Goal: Information Seeking & Learning: Learn about a topic

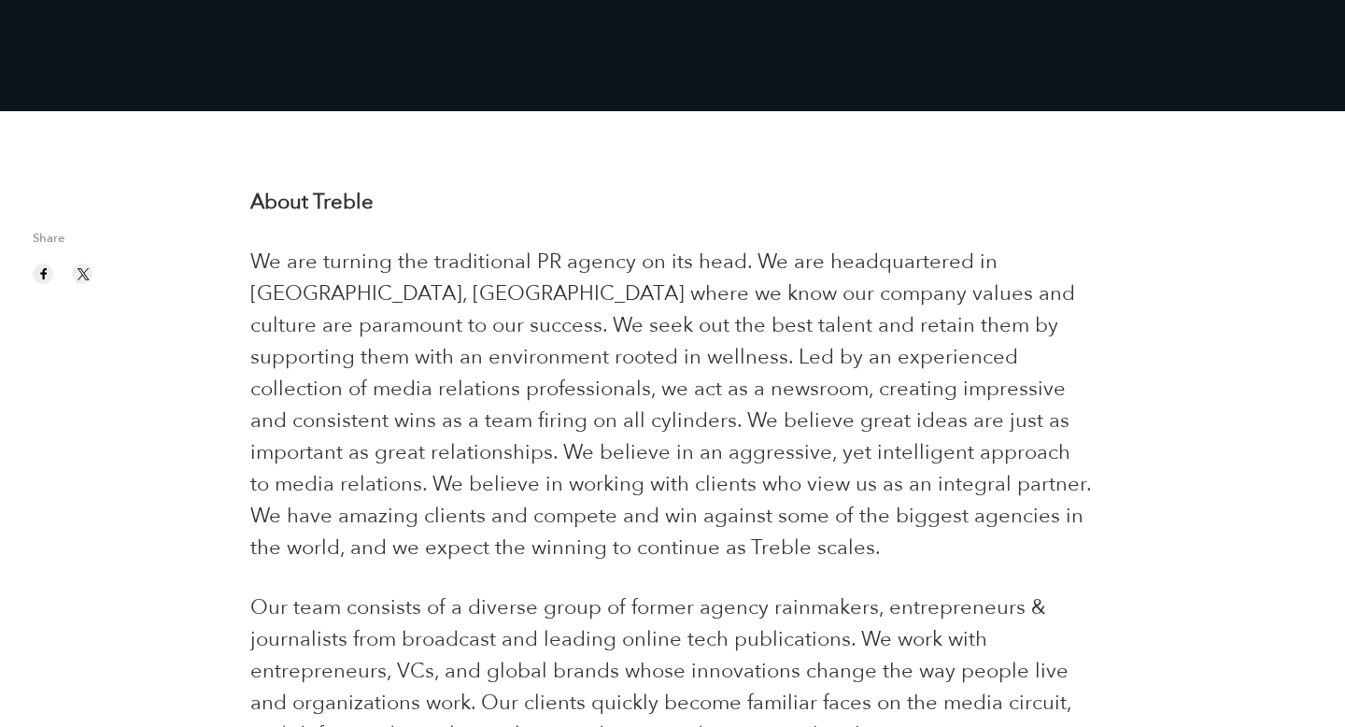
scroll to position [708, 0]
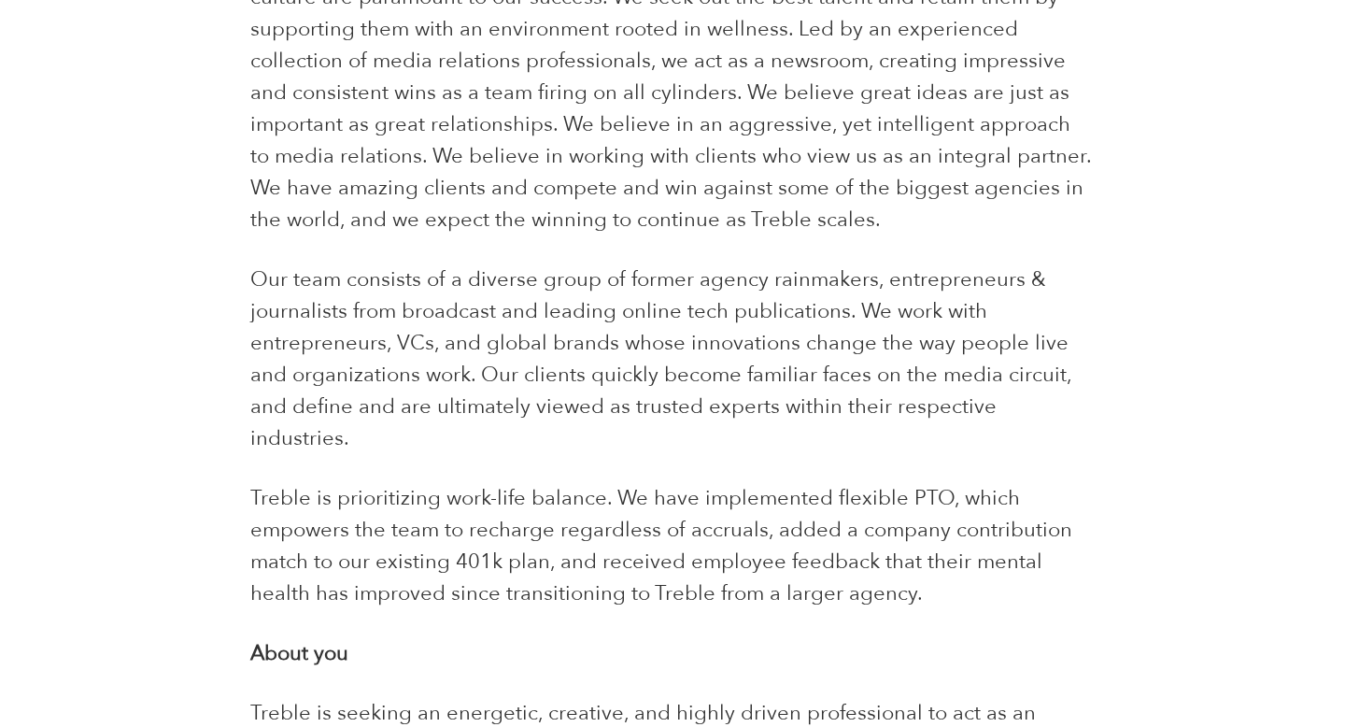
click at [447, 482] on p "Treble is prioritizing work-life balance. We have implemented flexible PTO, whi…" at bounding box center [672, 545] width 844 height 127
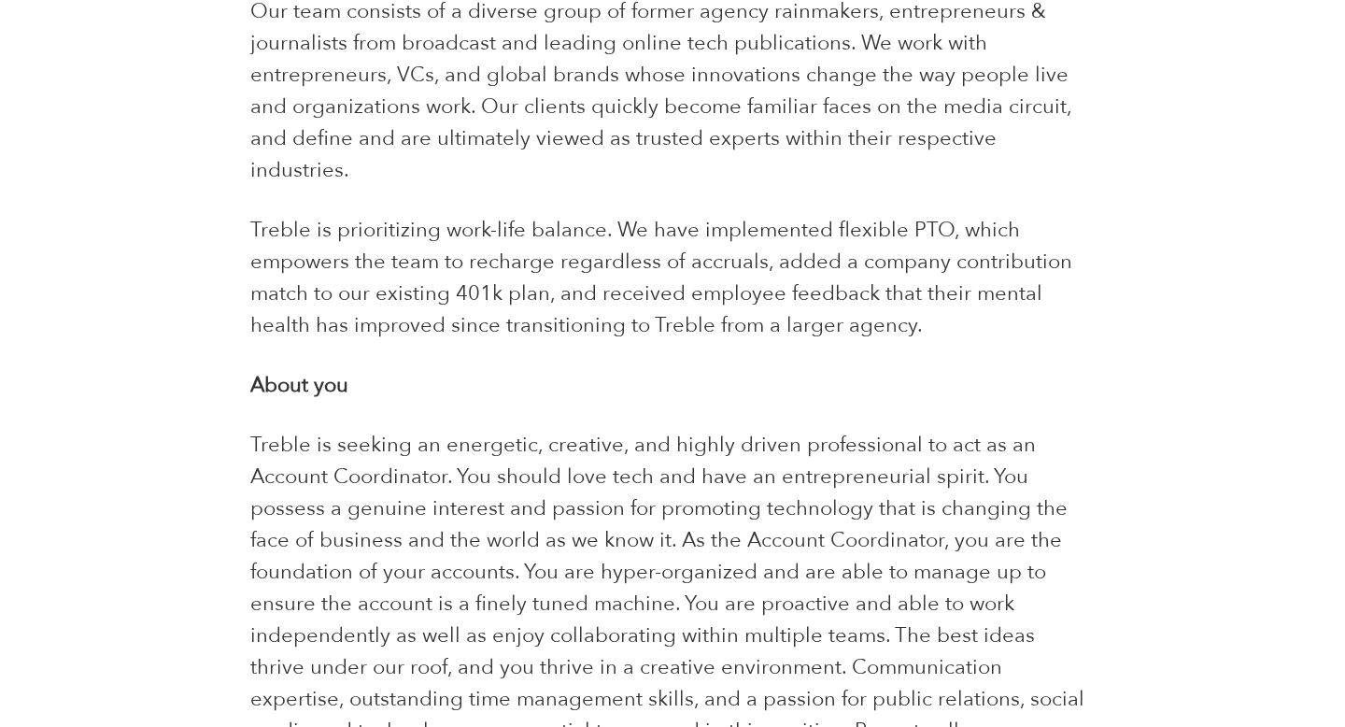
click at [447, 452] on span "Treble is seeking an energetic, creative, and highly driven professional to act…" at bounding box center [667, 619] width 834 height 377
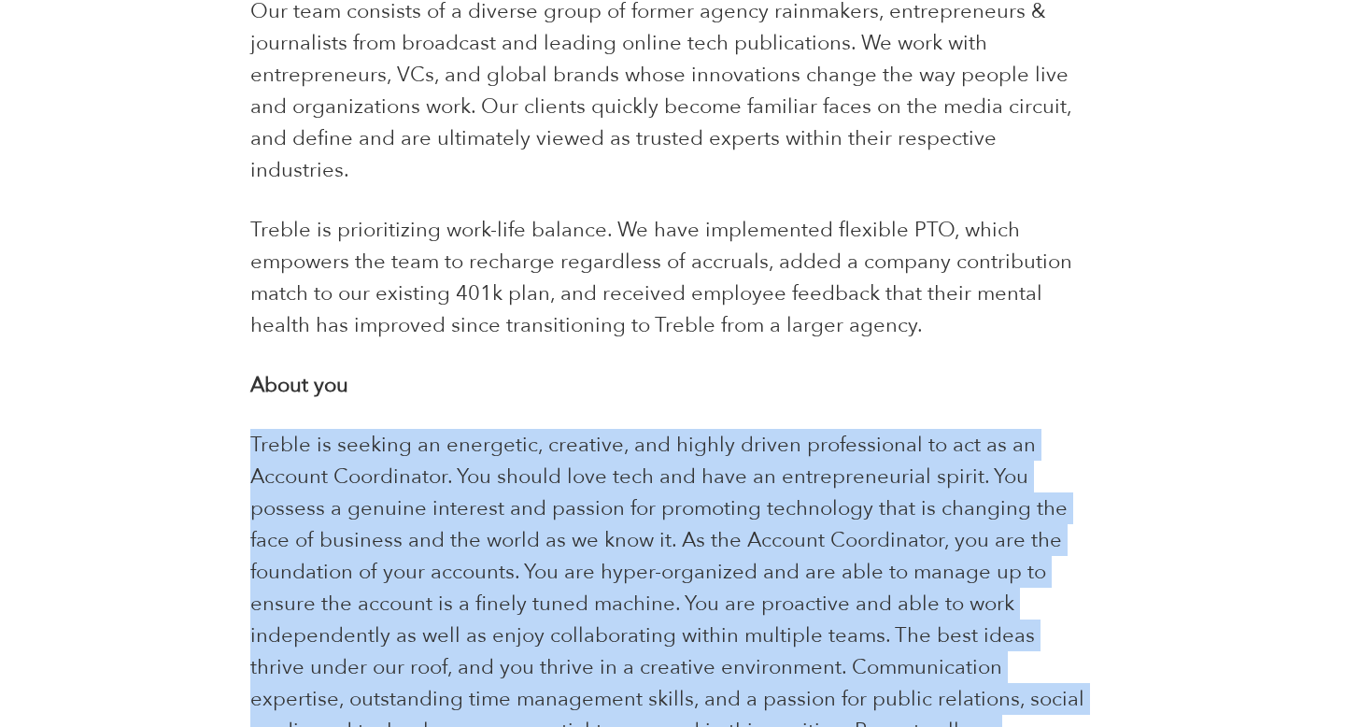
click at [447, 452] on span "Treble is seeking an energetic, creative, and highly driven professional to act…" at bounding box center [667, 619] width 834 height 377
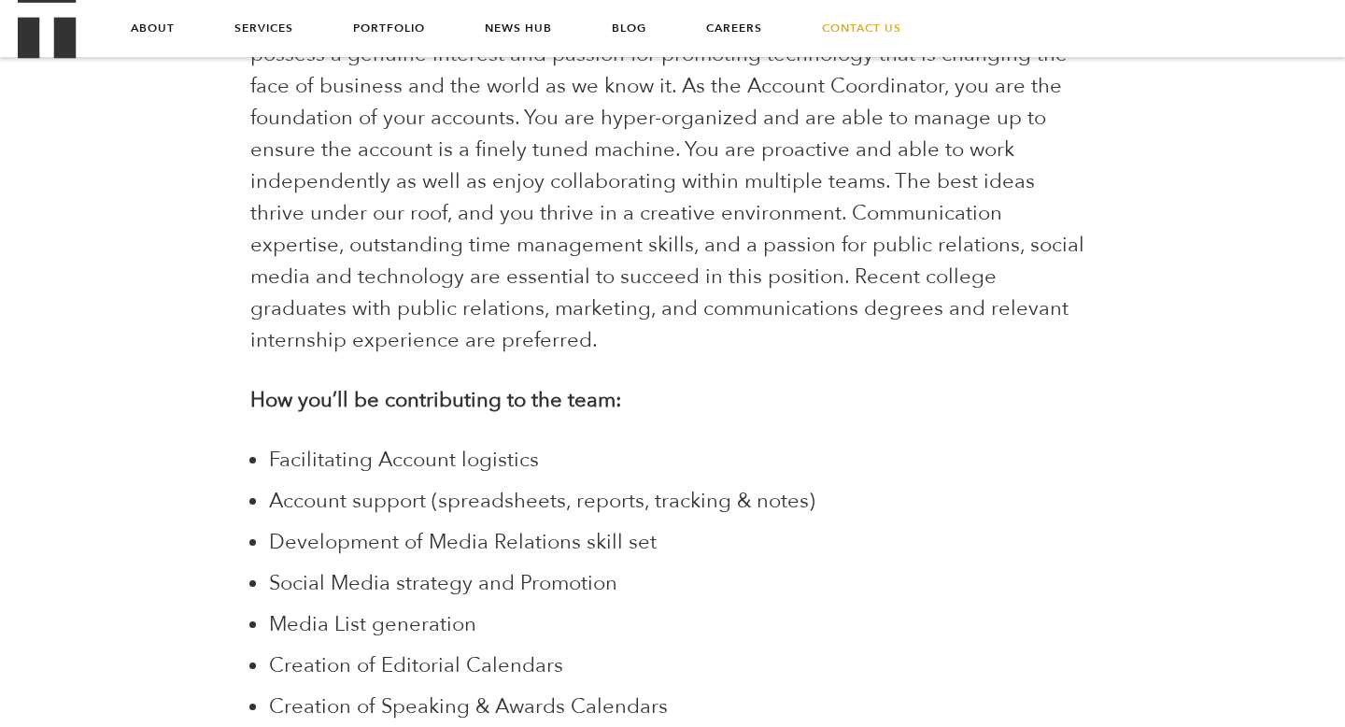
click at [447, 452] on ul "Facilitating Account logistics Account support (spreadsheets, reports, tracking…" at bounding box center [681, 624] width 825 height 361
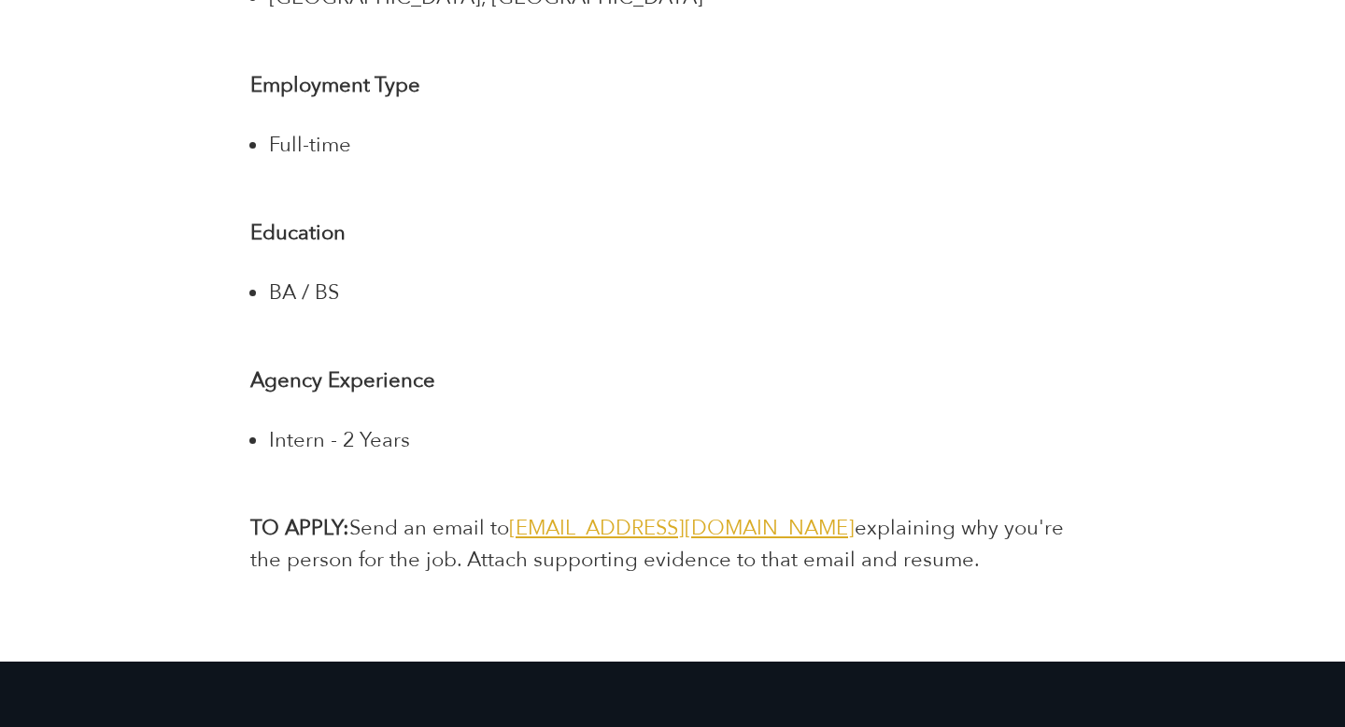
scroll to position [3928, 0]
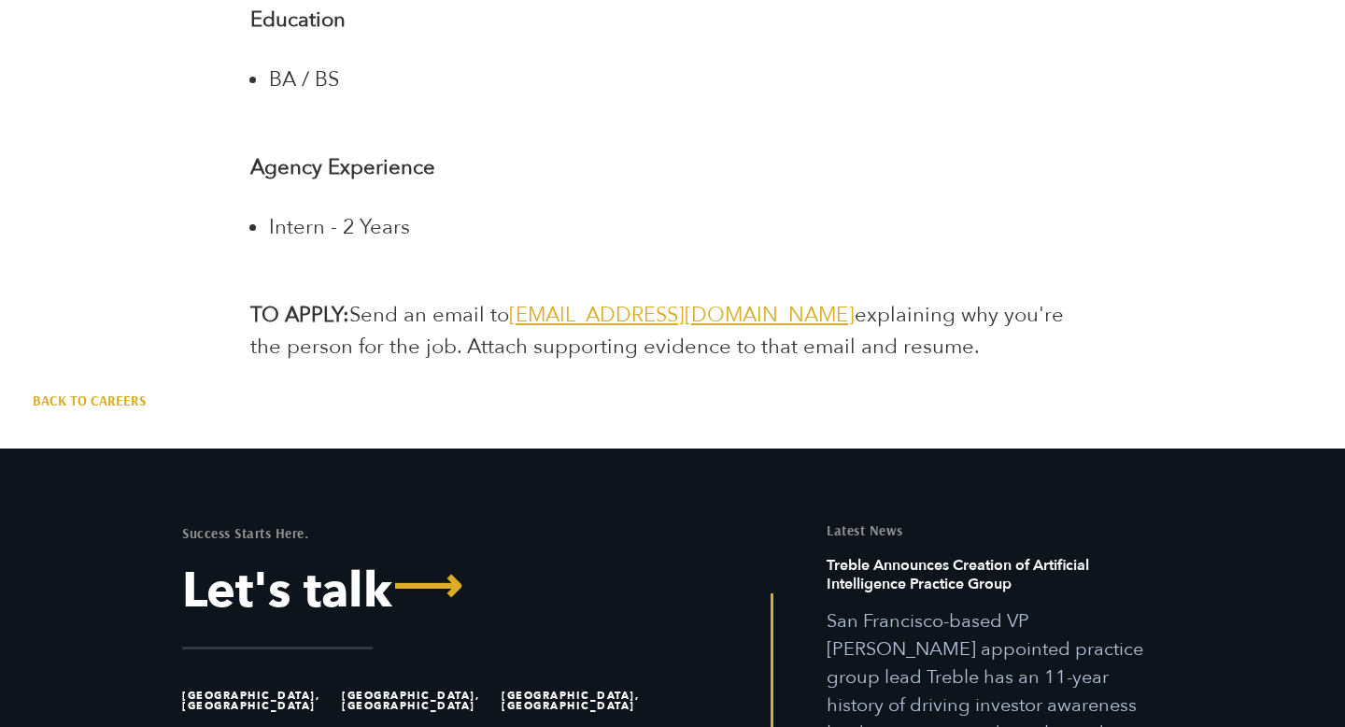
click at [854, 299] on p "TO APPLY: Send an email to [EMAIL_ADDRESS][DOMAIN_NAME] explaining why you're t…" at bounding box center [672, 331] width 844 height 64
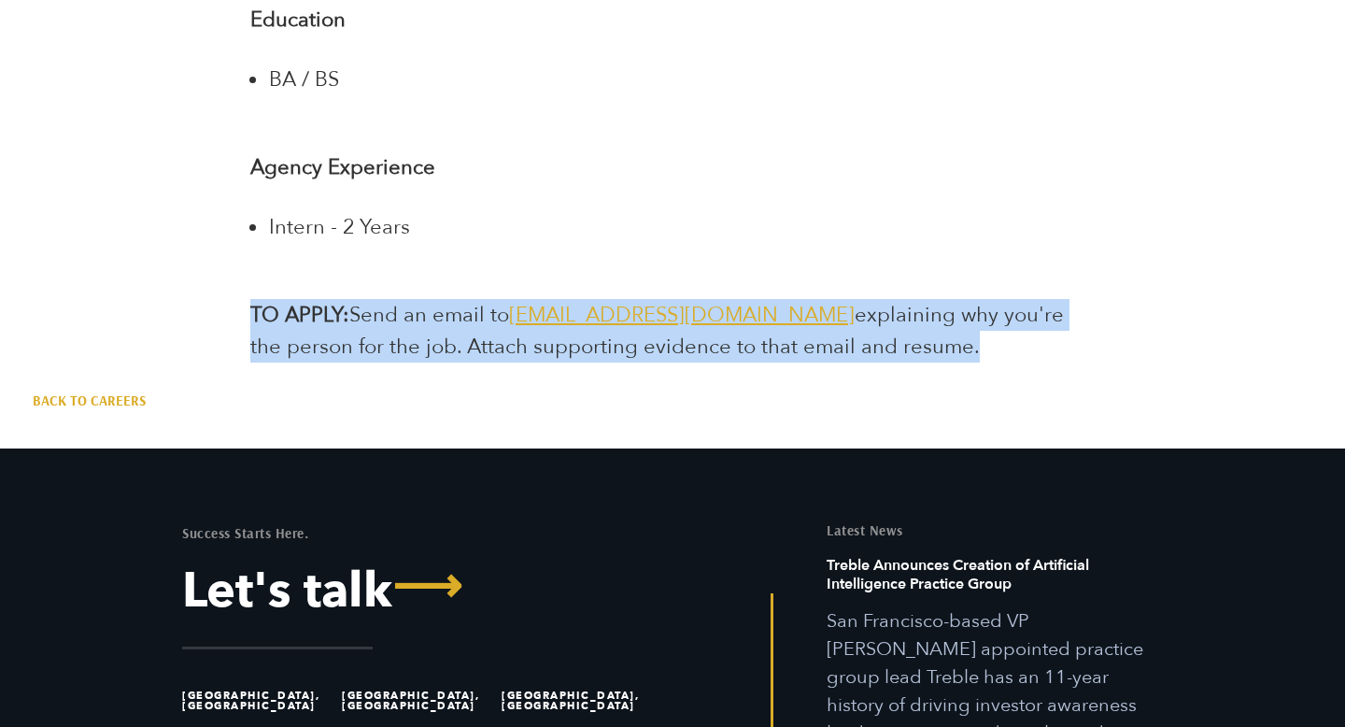
click at [854, 299] on p "TO APPLY: Send an email to [EMAIL_ADDRESS][DOMAIN_NAME] explaining why you're t…" at bounding box center [672, 331] width 844 height 64
copy div "TO APPLY: Send an email to [EMAIL_ADDRESS][DOMAIN_NAME] explaining why you're t…"
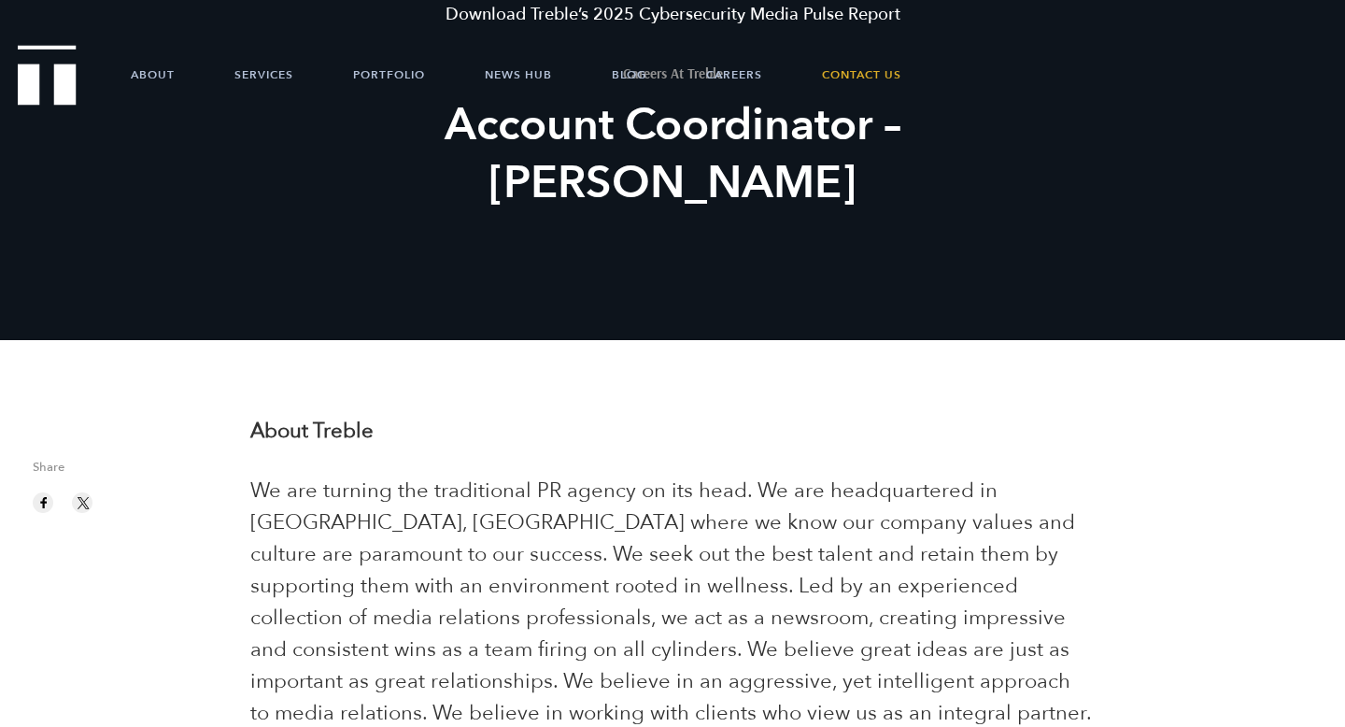
scroll to position [0, 0]
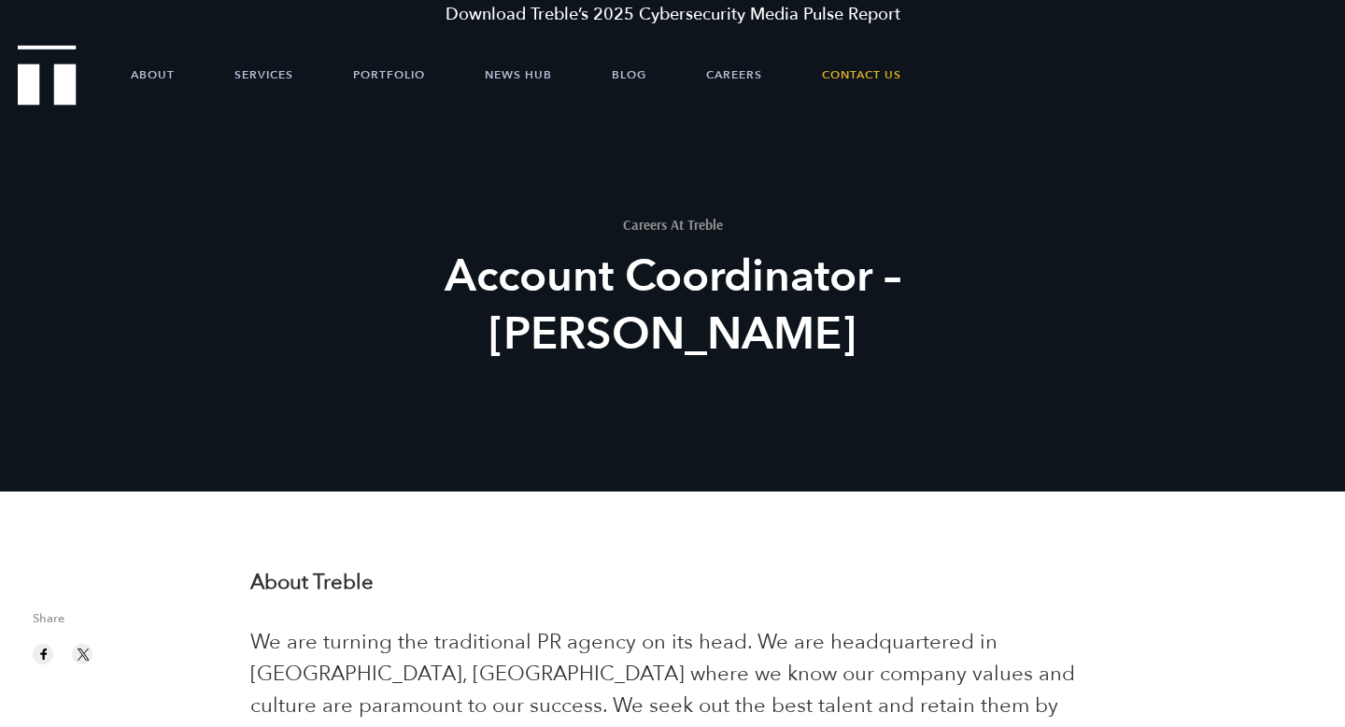
drag, startPoint x: 875, startPoint y: 319, endPoint x: 247, endPoint y: 576, distance: 678.8
copy div "About Treble We are turning the traditional PR agency on its head. We are headq…"
click at [346, 587] on strong "About Treble" at bounding box center [311, 582] width 123 height 28
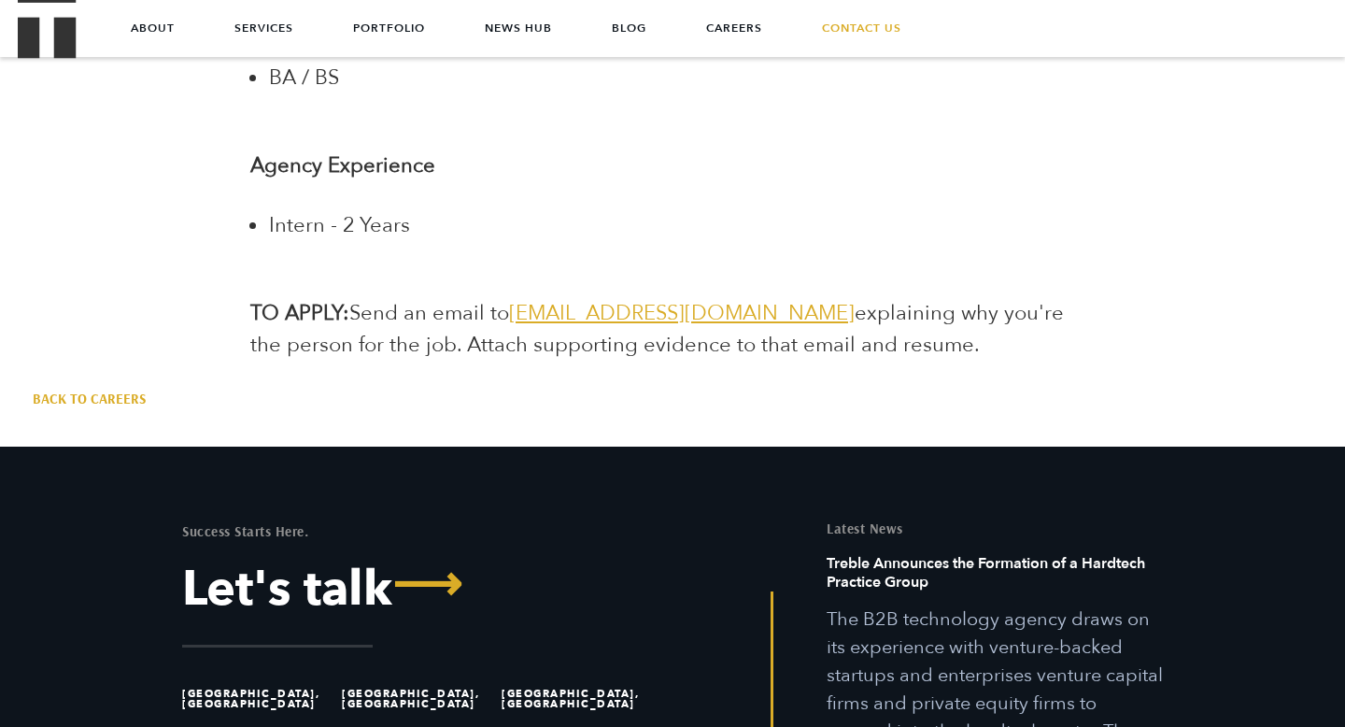
scroll to position [3913, 0]
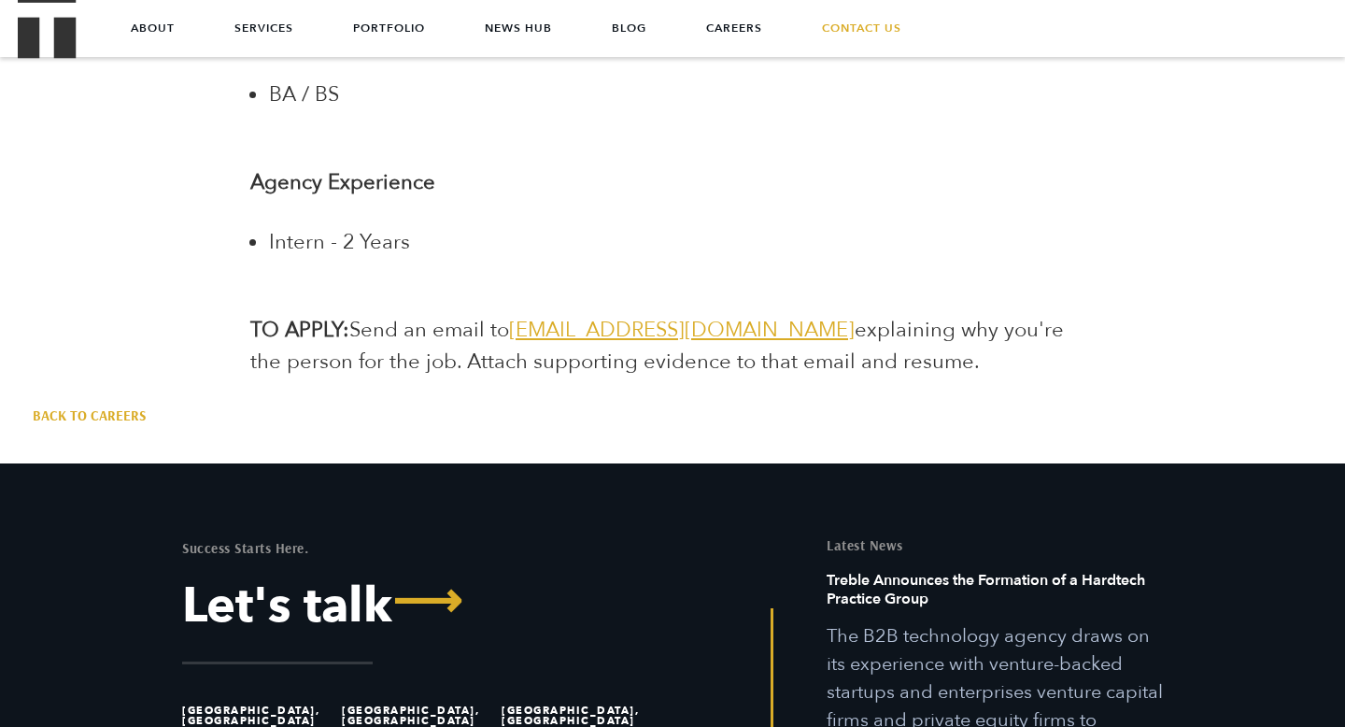
click at [417, 339] on span "explaining why you're the person for the job. Attach supporting evidence to tha…" at bounding box center [657, 346] width 814 height 60
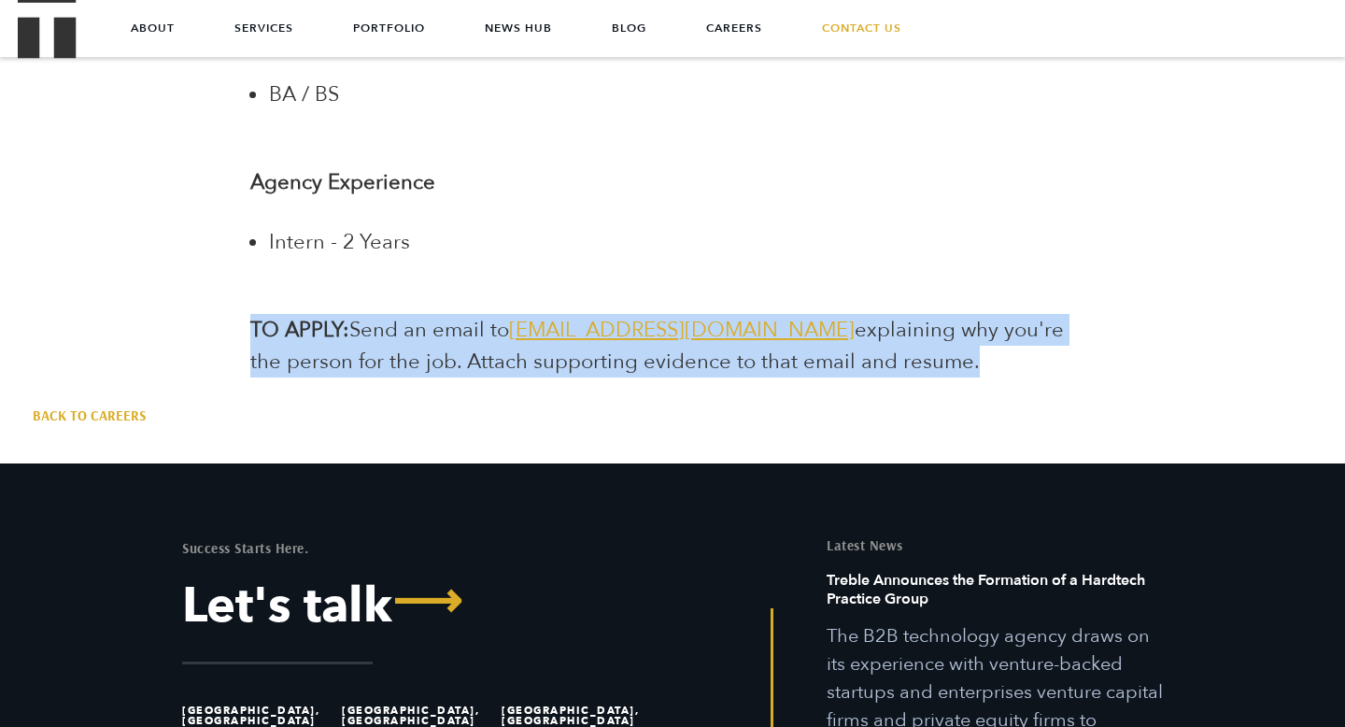
click at [417, 339] on span "explaining why you're the person for the job. Attach supporting evidence to tha…" at bounding box center [657, 346] width 814 height 60
copy div "TO APPLY: Send an email to [EMAIL_ADDRESS][DOMAIN_NAME] explaining why you're t…"
